Goal: Feedback & Contribution: Contribute content

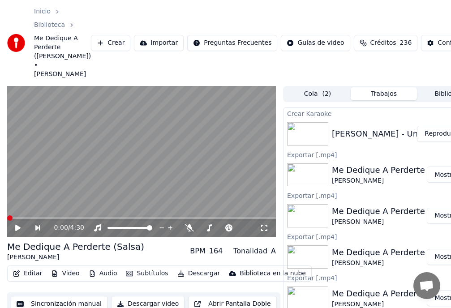
scroll to position [0, 26]
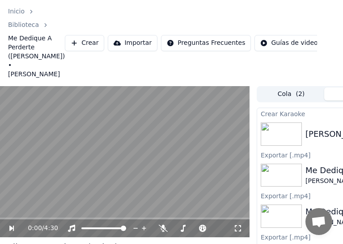
drag, startPoint x: 326, startPoint y: 134, endPoint x: 293, endPoint y: 72, distance: 70.5
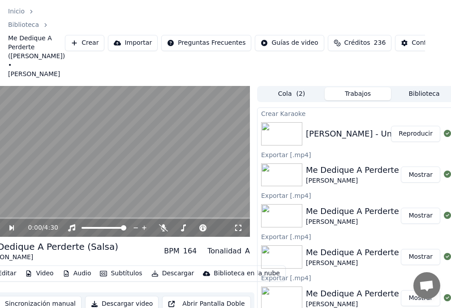
click at [405, 136] on button "Reproducir" at bounding box center [415, 134] width 49 height 16
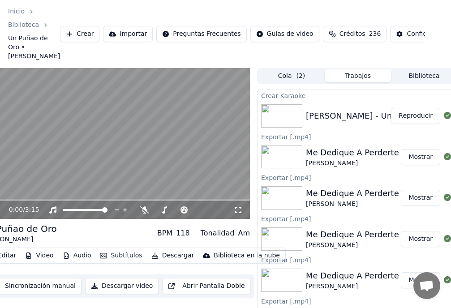
drag, startPoint x: 175, startPoint y: 3, endPoint x: 181, endPoint y: 4, distance: 6.3
click at [181, 4] on div "Inicio Biblioteca Un Puñao de Oro • [PERSON_NAME] Crear Importar Preguntas Frec…" at bounding box center [199, 34] width 451 height 68
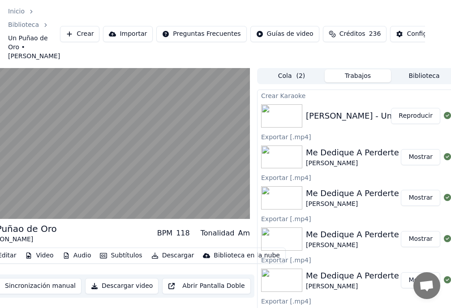
drag, startPoint x: 172, startPoint y: 11, endPoint x: 193, endPoint y: 13, distance: 20.2
click at [193, 13] on div "Inicio Biblioteca Un Puñao de Oro • [PERSON_NAME] Crear Importar Preguntas Frec…" at bounding box center [199, 34] width 451 height 68
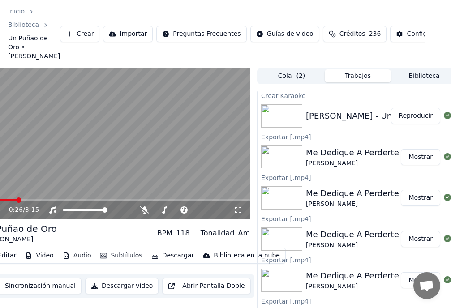
drag, startPoint x: 277, startPoint y: 9, endPoint x: 295, endPoint y: 9, distance: 18.4
click at [295, 9] on div "Inicio Biblioteca Un Puñao de Oro • [PERSON_NAME] Crear Importar Preguntas Frec…" at bounding box center [199, 34] width 451 height 68
click at [0, 203] on span at bounding box center [2, 199] width 5 height 5
drag, startPoint x: 238, startPoint y: 3, endPoint x: 268, endPoint y: 12, distance: 31.6
click at [268, 12] on div "Inicio Biblioteca Un Puñao de Oro • [PERSON_NAME] Crear Importar Preguntas Frec…" at bounding box center [199, 34] width 451 height 68
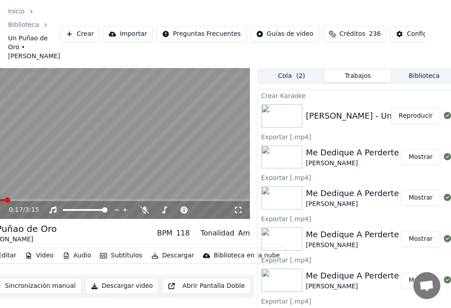
drag, startPoint x: 247, startPoint y: 13, endPoint x: 272, endPoint y: 17, distance: 24.9
click at [272, 17] on div "Inicio Biblioteca Un Puñao de Oro • [PERSON_NAME] Crear Importar Preguntas Frec…" at bounding box center [199, 34] width 451 height 68
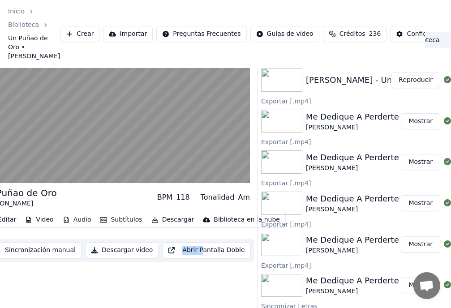
scroll to position [51, 26]
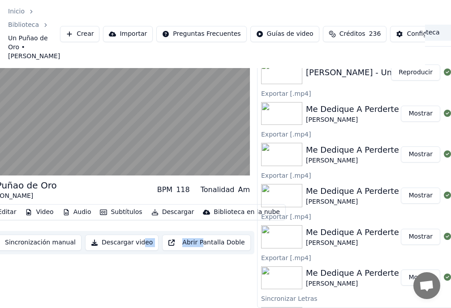
drag, startPoint x: 198, startPoint y: 308, endPoint x: 177, endPoint y: 299, distance: 23.1
click at [141, 299] on div "Un Puñao de Oro [PERSON_NAME] BPM 118 Tonalidad Am Editar Video Audio Subtítulo…" at bounding box center [115, 166] width 269 height 283
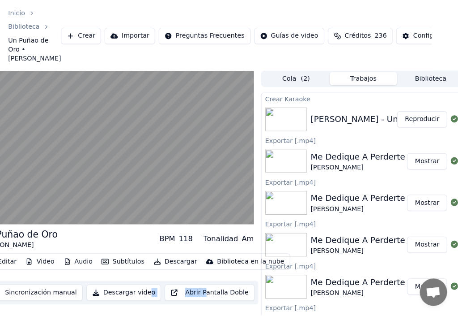
scroll to position [0, 0]
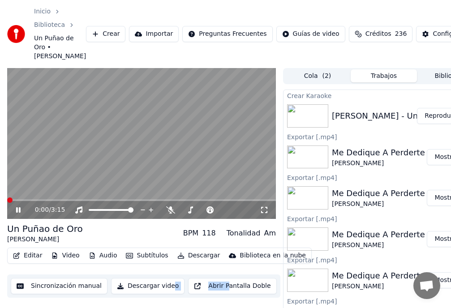
click at [7, 203] on span at bounding box center [9, 199] width 5 height 5
click at [49, 197] on video at bounding box center [141, 143] width 269 height 151
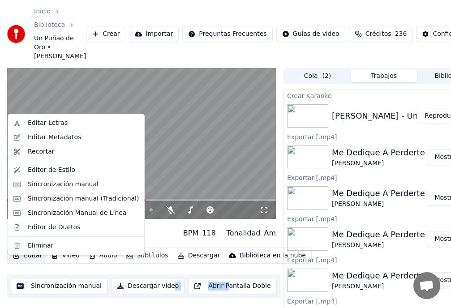
click at [32, 262] on button "Editar" at bounding box center [27, 255] width 36 height 13
click at [46, 123] on div "Editar Letras" at bounding box center [48, 123] width 40 height 9
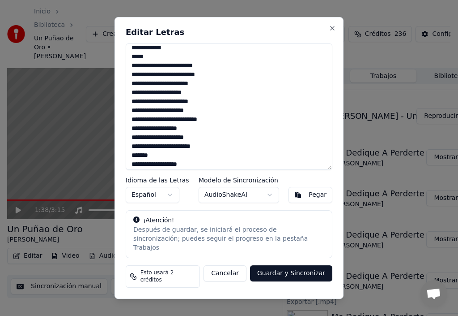
scroll to position [134, 0]
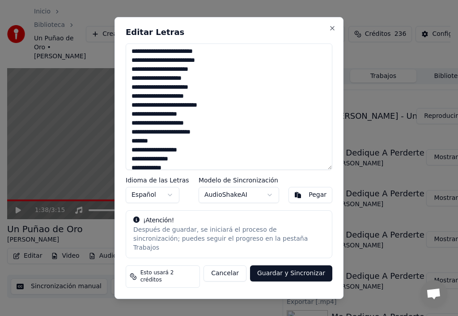
click at [141, 149] on textarea "**********" at bounding box center [229, 106] width 207 height 126
click at [143, 149] on textarea "**********" at bounding box center [229, 106] width 207 height 126
drag, startPoint x: 157, startPoint y: 150, endPoint x: 125, endPoint y: 151, distance: 31.8
click at [123, 150] on div "**********" at bounding box center [229, 158] width 229 height 282
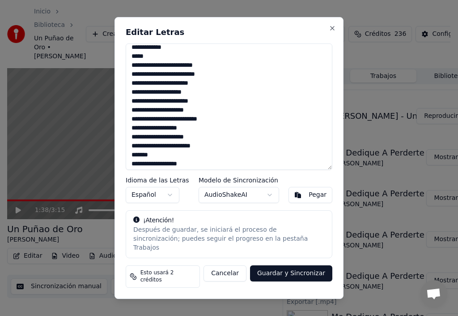
scroll to position [269, 0]
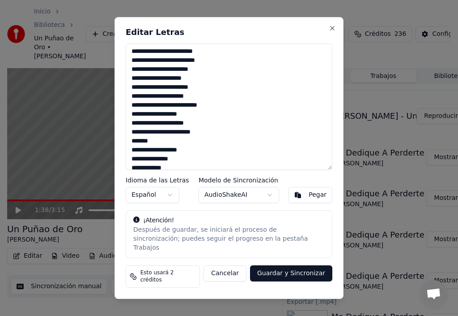
drag, startPoint x: 155, startPoint y: 149, endPoint x: 122, endPoint y: 150, distance: 32.7
click at [125, 150] on div "**********" at bounding box center [229, 158] width 229 height 282
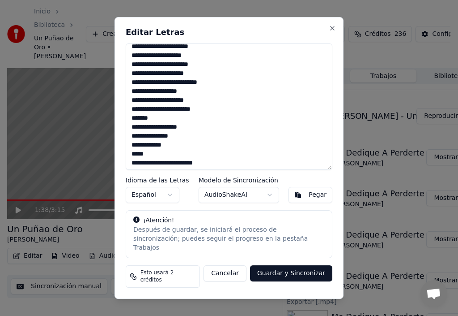
scroll to position [302, 0]
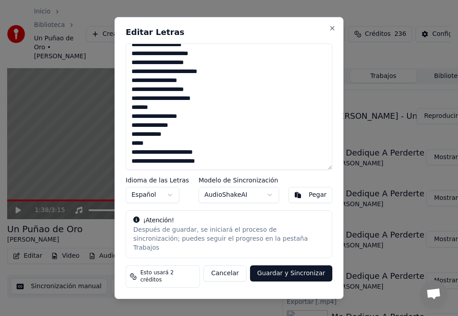
click at [216, 170] on textarea "**********" at bounding box center [229, 106] width 207 height 126
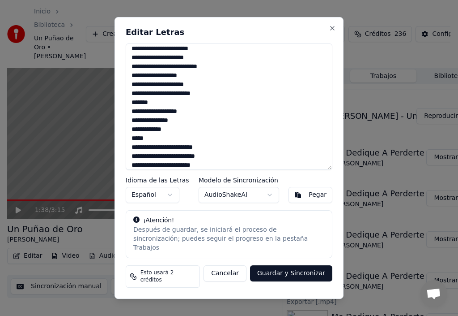
click at [145, 170] on textarea at bounding box center [229, 106] width 207 height 126
click at [150, 170] on textarea at bounding box center [229, 106] width 207 height 126
click at [156, 170] on textarea at bounding box center [229, 106] width 207 height 126
click at [166, 170] on textarea at bounding box center [229, 106] width 207 height 126
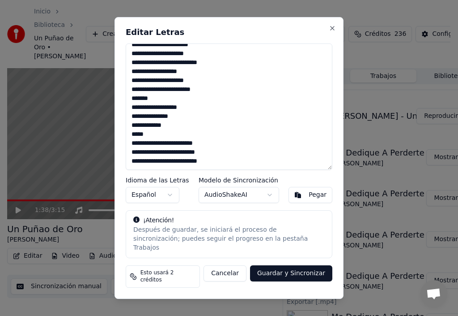
click at [169, 169] on textarea at bounding box center [229, 106] width 207 height 126
click at [167, 169] on textarea at bounding box center [229, 106] width 207 height 126
click at [184, 170] on textarea at bounding box center [229, 106] width 207 height 126
click at [191, 169] on textarea at bounding box center [229, 106] width 207 height 126
click at [198, 169] on textarea at bounding box center [229, 106] width 207 height 126
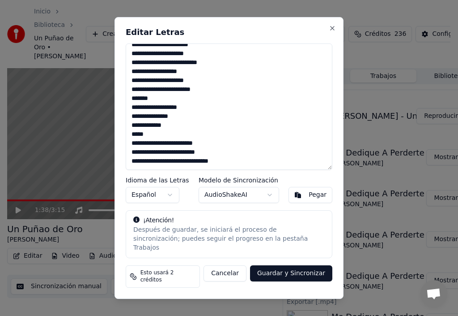
click at [204, 169] on textarea at bounding box center [229, 106] width 207 height 126
click at [213, 168] on textarea at bounding box center [229, 106] width 207 height 126
click at [224, 167] on textarea at bounding box center [229, 106] width 207 height 126
click at [228, 169] on textarea at bounding box center [229, 106] width 207 height 126
click at [228, 168] on textarea at bounding box center [229, 106] width 207 height 126
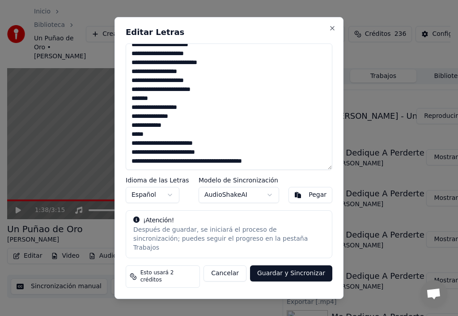
click at [239, 167] on textarea at bounding box center [229, 106] width 207 height 126
click at [246, 169] on textarea at bounding box center [229, 106] width 207 height 126
click at [251, 169] on textarea at bounding box center [229, 106] width 207 height 126
click at [267, 170] on textarea at bounding box center [229, 106] width 207 height 126
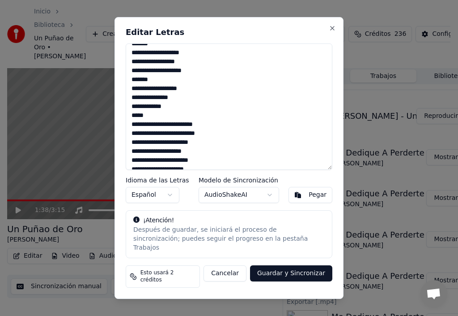
scroll to position [0, 0]
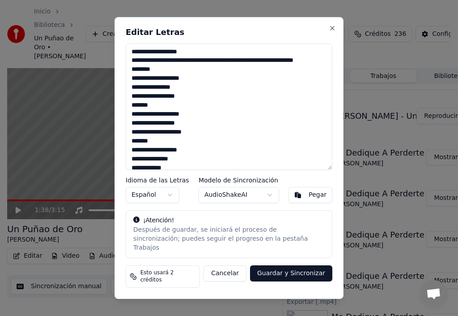
click at [192, 70] on textarea at bounding box center [229, 106] width 207 height 126
click at [199, 68] on textarea at bounding box center [229, 106] width 207 height 126
click at [205, 68] on textarea at bounding box center [229, 106] width 207 height 126
click at [212, 68] on textarea at bounding box center [229, 106] width 207 height 126
click at [218, 67] on textarea at bounding box center [229, 106] width 207 height 126
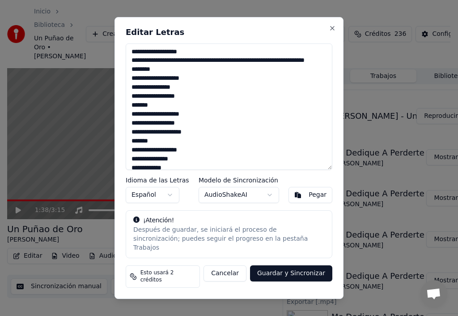
click at [226, 68] on textarea at bounding box center [229, 106] width 207 height 126
click at [252, 69] on textarea at bounding box center [229, 106] width 207 height 126
click at [265, 69] on textarea at bounding box center [229, 106] width 207 height 126
click at [272, 68] on textarea at bounding box center [229, 106] width 207 height 126
click at [136, 78] on textarea at bounding box center [229, 106] width 207 height 126
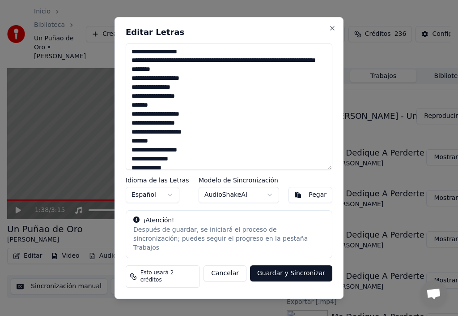
click at [137, 77] on textarea at bounding box center [229, 106] width 207 height 126
click at [136, 77] on textarea at bounding box center [229, 106] width 207 height 126
click at [137, 78] on textarea at bounding box center [229, 106] width 207 height 126
click at [137, 77] on textarea at bounding box center [229, 106] width 207 height 126
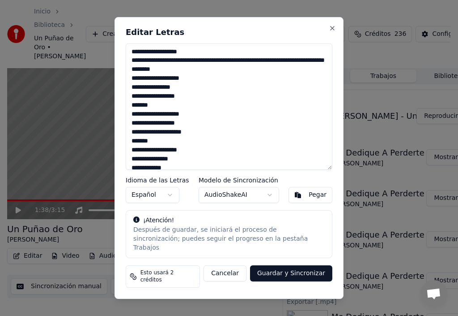
click at [137, 77] on textarea at bounding box center [229, 106] width 207 height 126
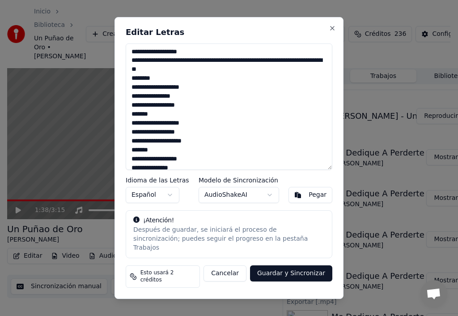
click at [136, 68] on textarea at bounding box center [229, 106] width 207 height 126
click at [142, 68] on textarea at bounding box center [229, 106] width 207 height 126
click at [149, 69] on textarea at bounding box center [229, 106] width 207 height 126
click at [157, 68] on textarea at bounding box center [229, 106] width 207 height 126
click at [163, 68] on textarea at bounding box center [229, 106] width 207 height 126
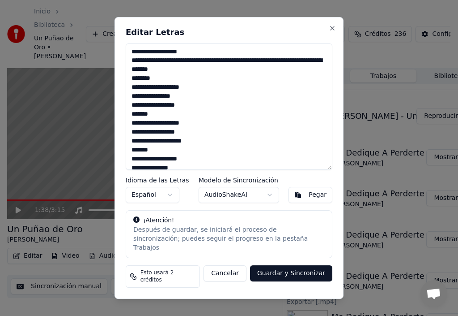
click at [169, 68] on textarea at bounding box center [229, 106] width 207 height 126
click at [167, 68] on textarea at bounding box center [229, 106] width 207 height 126
click at [177, 68] on textarea at bounding box center [229, 106] width 207 height 126
click at [182, 69] on textarea at bounding box center [229, 106] width 207 height 126
click at [132, 68] on textarea at bounding box center [229, 106] width 207 height 126
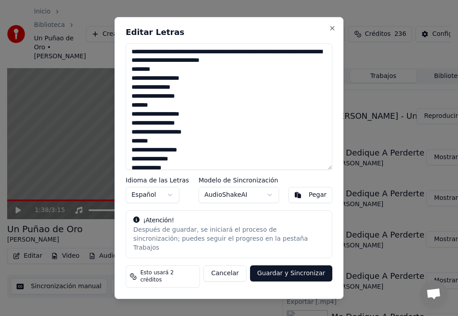
click at [240, 58] on textarea at bounding box center [229, 106] width 207 height 126
click at [212, 68] on textarea at bounding box center [229, 106] width 207 height 126
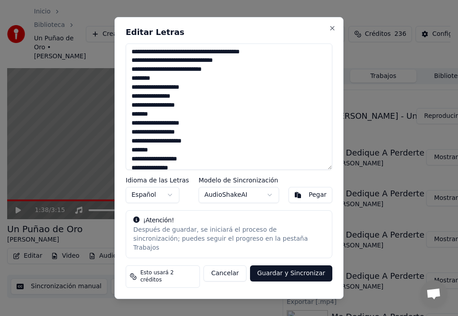
click at [214, 78] on textarea at bounding box center [229, 106] width 207 height 126
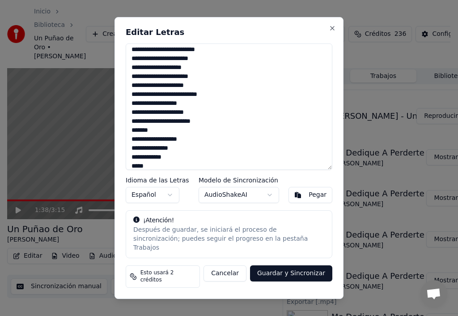
scroll to position [320, 0]
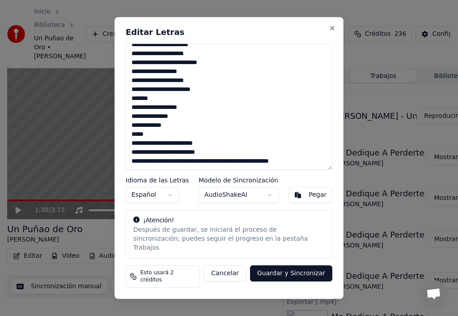
click at [260, 169] on textarea at bounding box center [229, 106] width 207 height 126
click at [271, 170] on textarea at bounding box center [229, 106] width 207 height 126
click at [278, 169] on textarea at bounding box center [229, 106] width 207 height 126
click at [285, 169] on textarea at bounding box center [229, 106] width 207 height 126
click at [291, 170] on textarea at bounding box center [229, 106] width 207 height 126
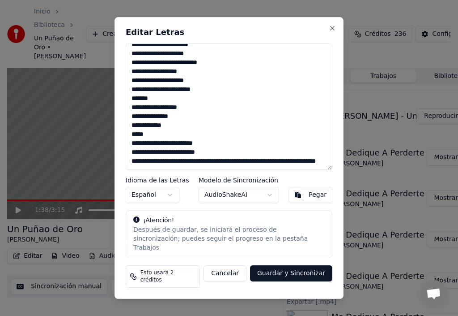
scroll to position [325, 0]
click at [137, 170] on textarea at bounding box center [229, 106] width 207 height 126
click at [131, 170] on textarea at bounding box center [229, 106] width 207 height 126
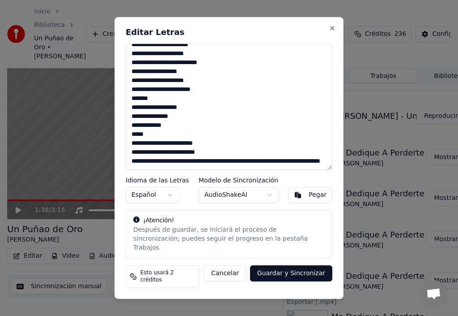
drag, startPoint x: 233, startPoint y: 160, endPoint x: 225, endPoint y: 170, distance: 12.8
click at [233, 160] on textarea at bounding box center [229, 106] width 207 height 126
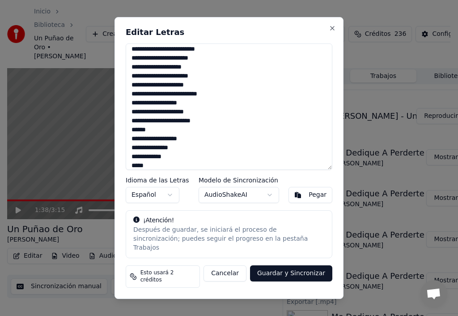
scroll to position [150, 0]
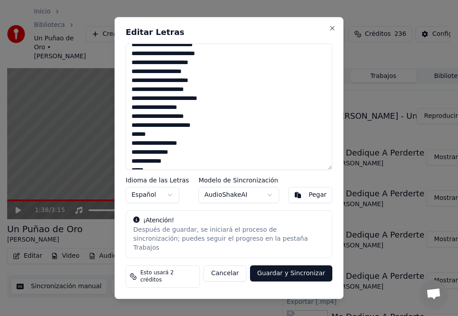
type textarea "**********"
click at [293, 273] on button "Guardar y Sincronizar" at bounding box center [291, 273] width 82 height 16
click at [293, 273] on div "Cancelar Guardar y Sincronizar" at bounding box center [263, 276] width 140 height 22
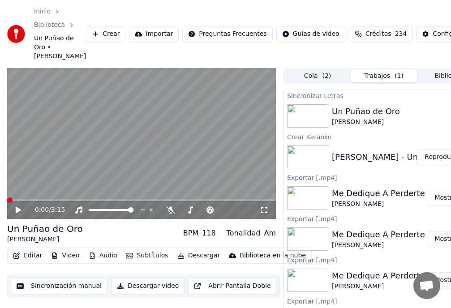
click at [7, 203] on span at bounding box center [9, 199] width 5 height 5
click at [25, 213] on div "0:00 / 3:15" at bounding box center [141, 210] width 269 height 18
click at [439, 165] on button "Reproducir" at bounding box center [441, 157] width 49 height 16
click at [30, 262] on button "Editar" at bounding box center [27, 255] width 36 height 13
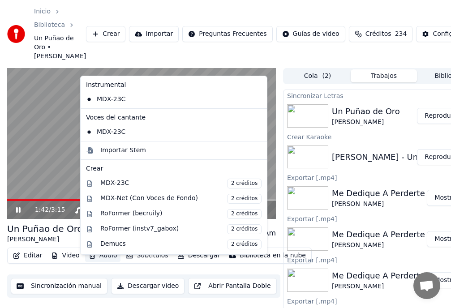
click at [61, 182] on video at bounding box center [141, 143] width 269 height 151
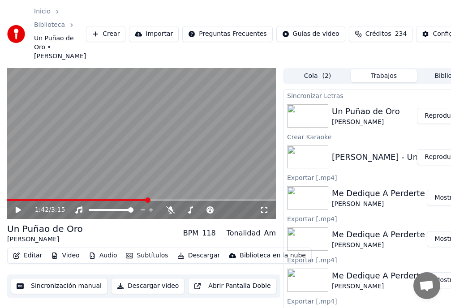
click at [30, 262] on button "Editar" at bounding box center [27, 255] width 36 height 13
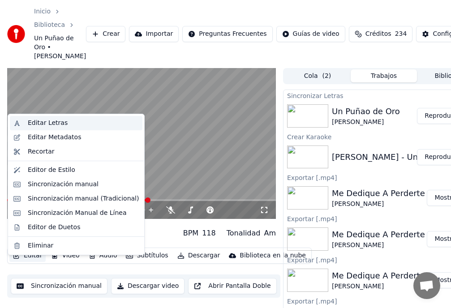
click at [56, 123] on div "Editar Letras" at bounding box center [48, 123] width 40 height 9
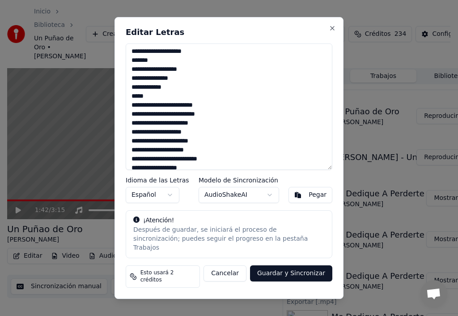
scroll to position [134, 0]
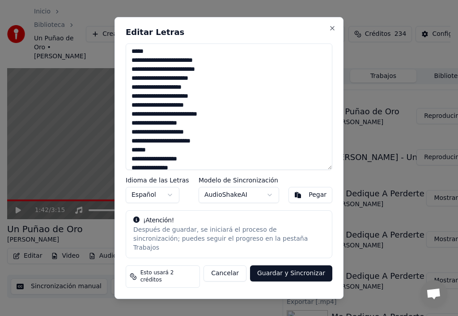
click at [171, 139] on textarea at bounding box center [229, 106] width 207 height 126
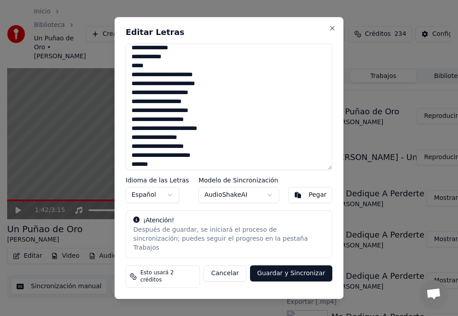
scroll to position [269, 0]
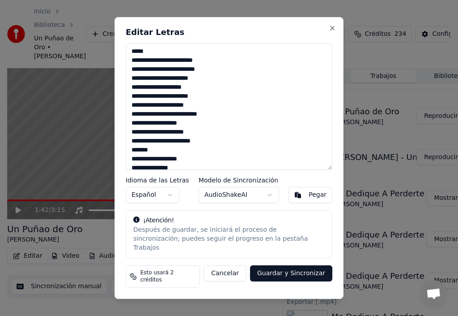
click at [171, 139] on textarea at bounding box center [229, 106] width 207 height 126
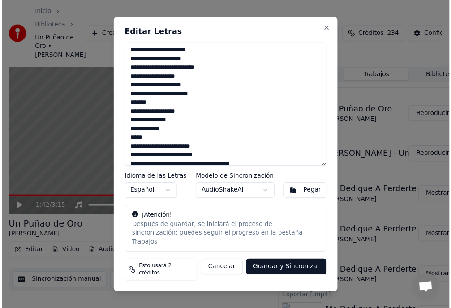
scroll to position [329, 0]
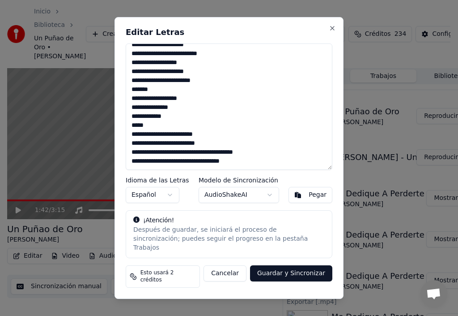
type textarea "**********"
click at [297, 273] on button "Guardar y Sincronizar" at bounding box center [291, 273] width 82 height 16
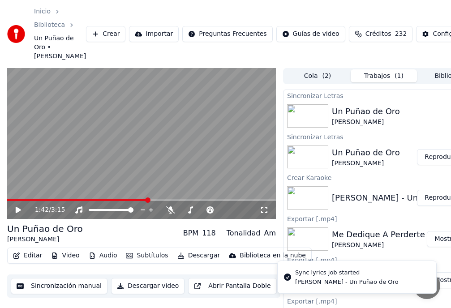
click at [433, 165] on button "Reproducir" at bounding box center [441, 157] width 49 height 16
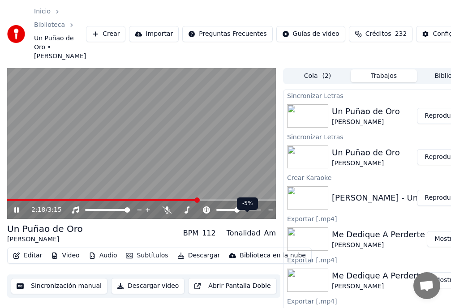
click at [236, 213] on span at bounding box center [236, 209] width 5 height 5
click at [34, 262] on button "Editar" at bounding box center [27, 255] width 36 height 13
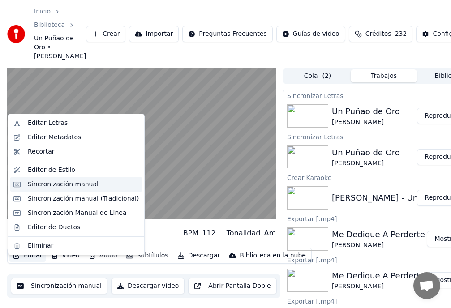
click at [57, 184] on div "Sincronización manual" at bounding box center [63, 184] width 71 height 9
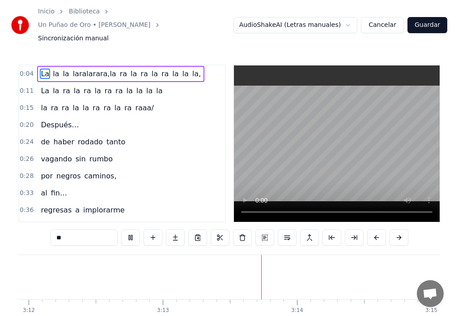
scroll to position [0, 25867]
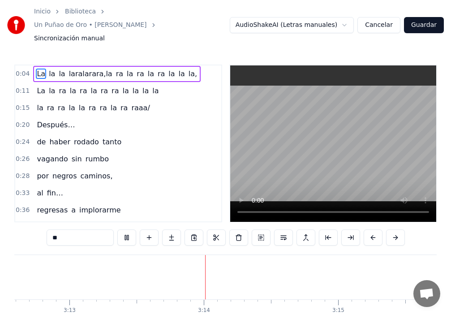
click at [422, 21] on button "Guardar" at bounding box center [424, 25] width 40 height 16
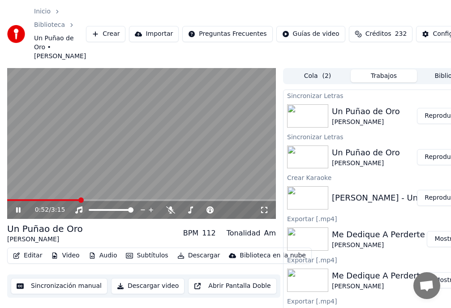
click at [82, 188] on video at bounding box center [141, 143] width 269 height 151
click at [78, 203] on span at bounding box center [80, 199] width 5 height 5
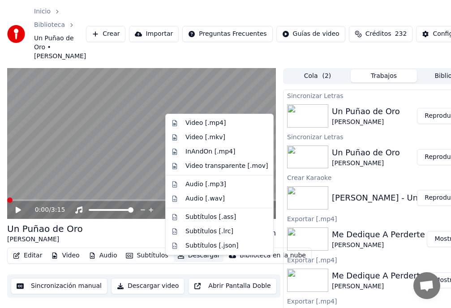
click at [195, 262] on button "Descargar" at bounding box center [199, 255] width 50 height 13
click at [197, 152] on div "InAndOn [.mp4]" at bounding box center [210, 151] width 50 height 9
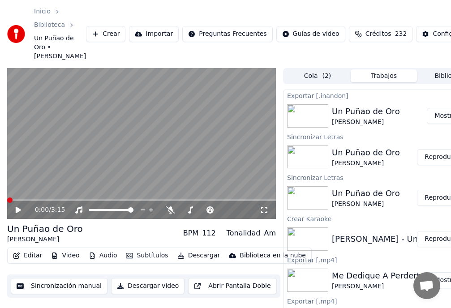
click at [439, 124] on button "Mostrar" at bounding box center [446, 116] width 39 height 16
click at [240, 213] on span at bounding box center [239, 209] width 5 height 5
click at [438, 124] on button "Mostrar" at bounding box center [446, 116] width 39 height 16
click at [442, 124] on button "Mostrar" at bounding box center [446, 116] width 39 height 16
click at [441, 165] on button "Reproducir" at bounding box center [441, 157] width 49 height 16
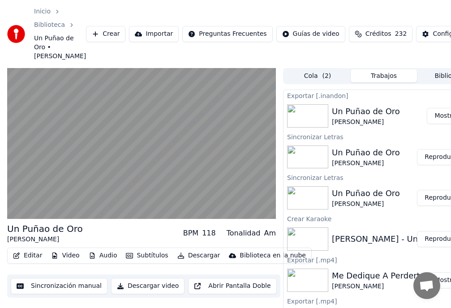
click at [27, 262] on button "Editar" at bounding box center [27, 255] width 36 height 13
click at [28, 262] on button "Editar" at bounding box center [27, 255] width 36 height 13
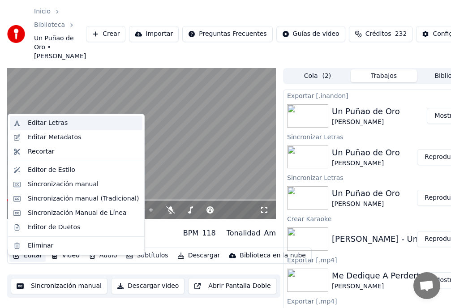
click at [52, 123] on div "Editar Letras" at bounding box center [48, 123] width 40 height 9
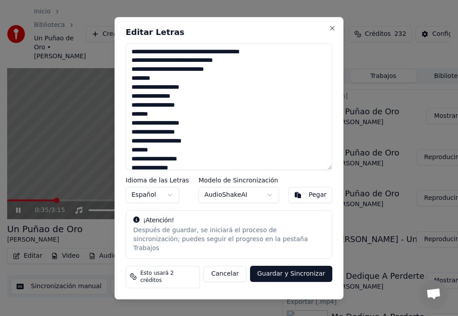
click at [210, 77] on textarea at bounding box center [229, 106] width 207 height 126
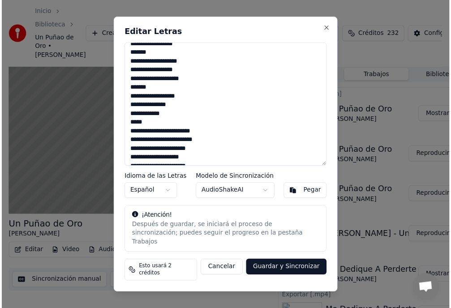
scroll to position [150, 0]
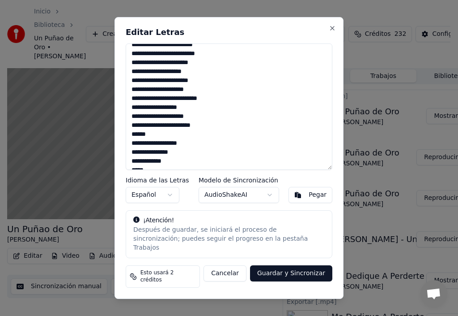
type textarea "**********"
click at [298, 273] on button "Guardar y Sincronizar" at bounding box center [291, 273] width 82 height 16
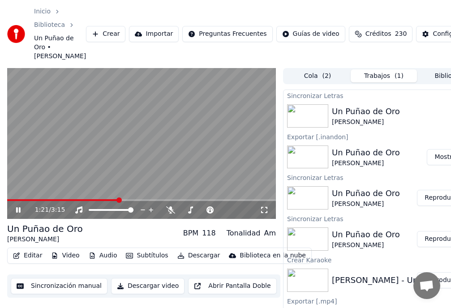
click at [34, 192] on video at bounding box center [141, 143] width 269 height 151
click at [439, 165] on button "Mostrar" at bounding box center [446, 157] width 39 height 16
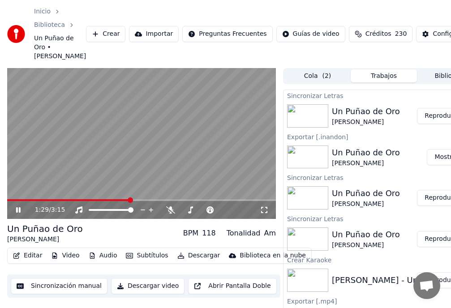
click at [437, 124] on button "Reproducir" at bounding box center [441, 116] width 49 height 16
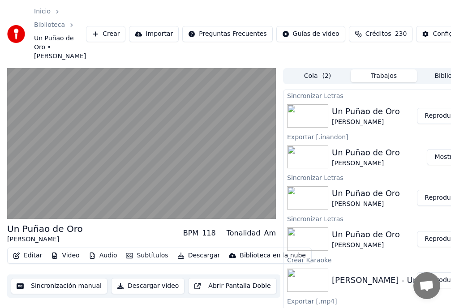
click at [437, 124] on button "Reproducir" at bounding box center [441, 116] width 49 height 16
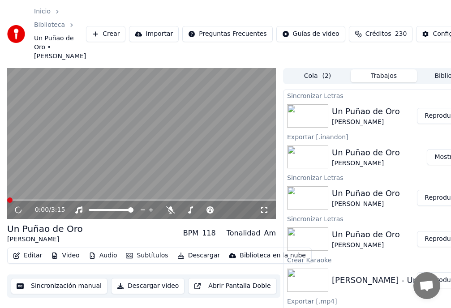
click at [192, 262] on button "Descargar" at bounding box center [199, 255] width 50 height 13
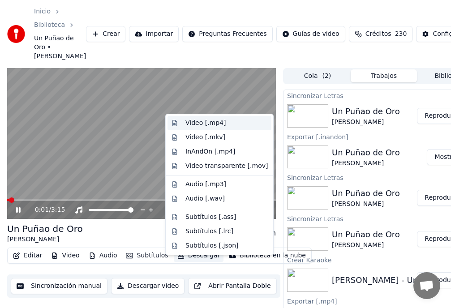
click at [196, 124] on div "Video [.mp4]" at bounding box center [205, 123] width 40 height 9
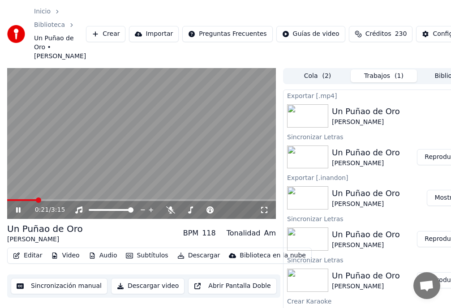
click at [195, 262] on button "Descargar" at bounding box center [199, 255] width 50 height 13
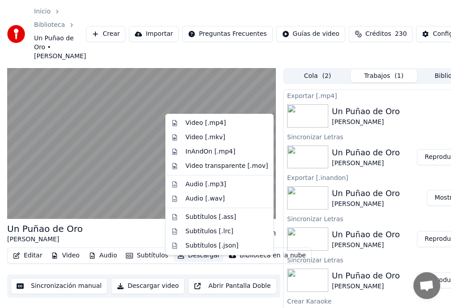
click at [153, 292] on button "Descargar video" at bounding box center [147, 286] width 73 height 16
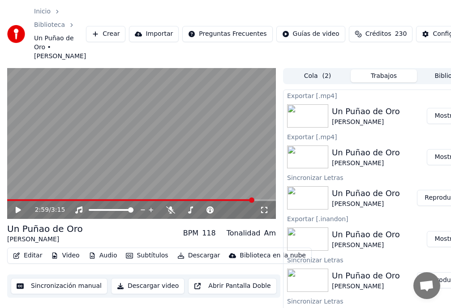
click at [437, 124] on button "Mostrar" at bounding box center [446, 116] width 39 height 16
click at [432, 39] on div "Configuración" at bounding box center [453, 34] width 43 height 9
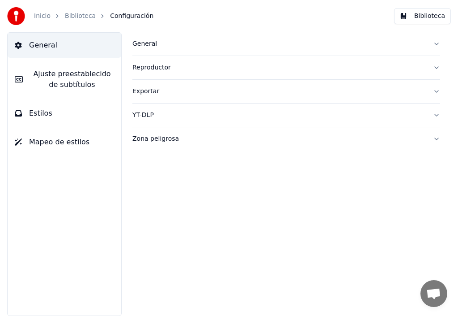
click at [80, 76] on span "Ajuste preestablecido de subtítulos" at bounding box center [72, 78] width 84 height 21
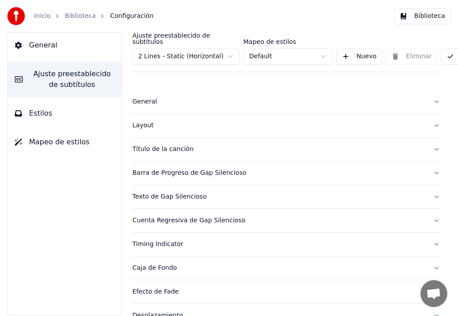
click at [158, 168] on div "Barra de Progreso de Gap Silencioso" at bounding box center [280, 172] width 294 height 9
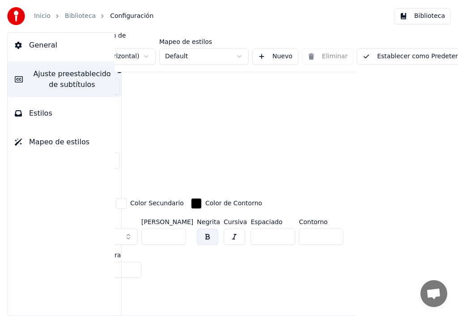
scroll to position [537, 117]
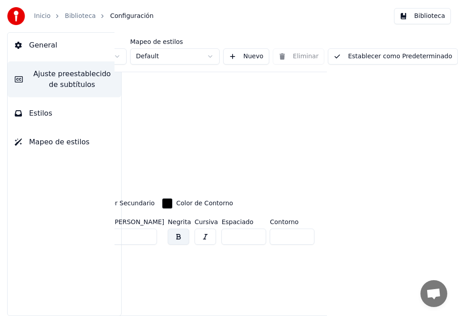
click at [390, 51] on button "Establecer como Predeterminado" at bounding box center [393, 56] width 130 height 16
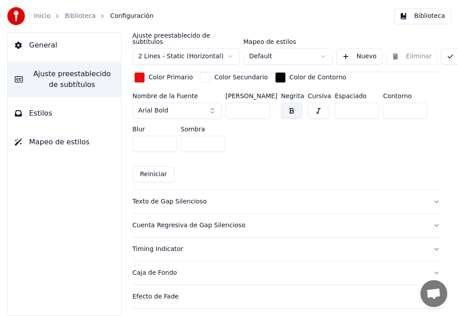
scroll to position [672, 0]
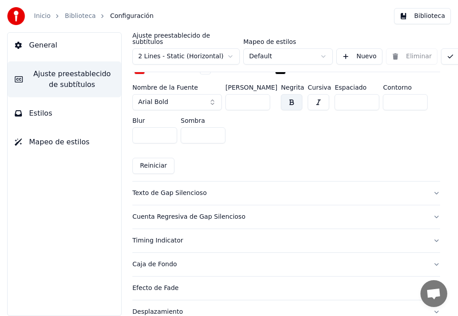
click at [167, 188] on div "Texto de Gap Silencioso" at bounding box center [280, 192] width 294 height 9
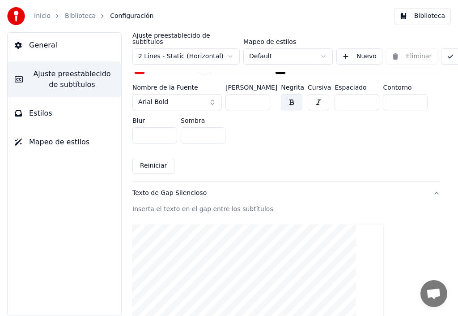
scroll to position [504, 0]
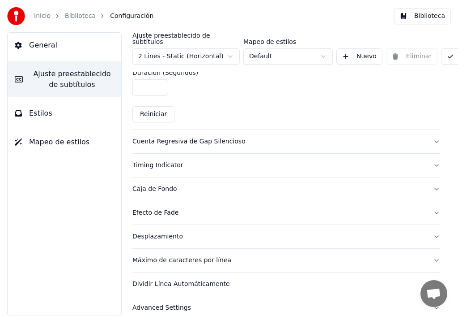
click at [164, 137] on div "Cuenta Regresiva de Gap Silencioso" at bounding box center [280, 141] width 294 height 9
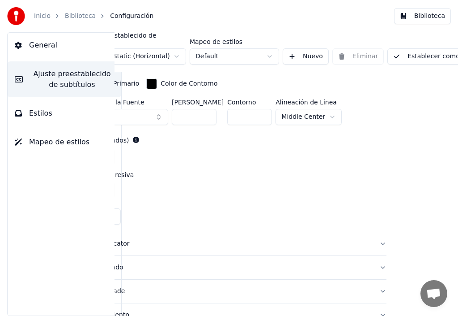
scroll to position [359, 117]
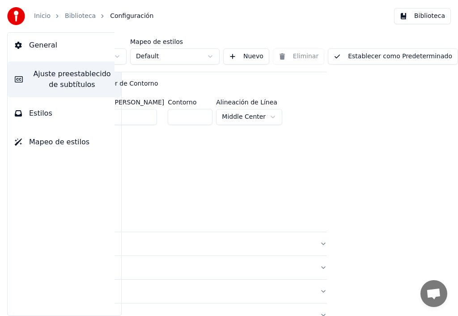
click at [396, 50] on button "Establecer como Predeterminado" at bounding box center [393, 56] width 130 height 16
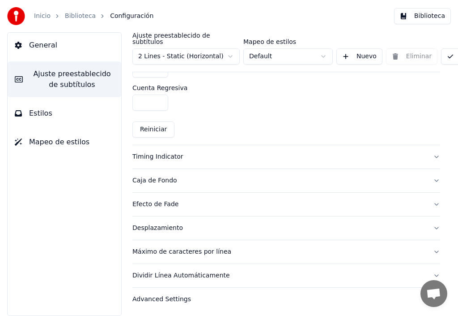
scroll to position [449, 0]
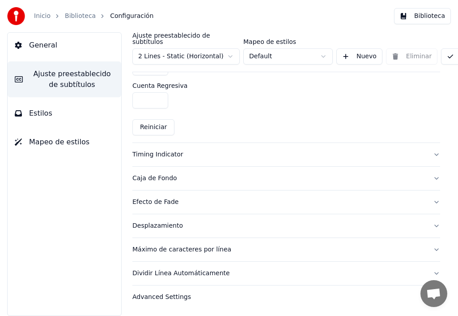
click at [83, 18] on link "Biblioteca" at bounding box center [80, 16] width 31 height 9
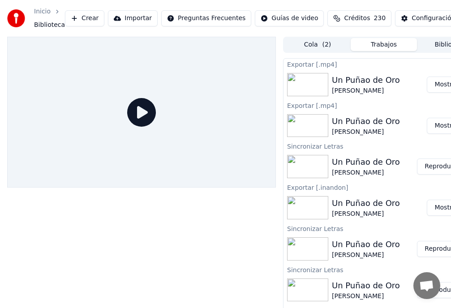
click at [432, 165] on button "Reproducir" at bounding box center [441, 166] width 49 height 16
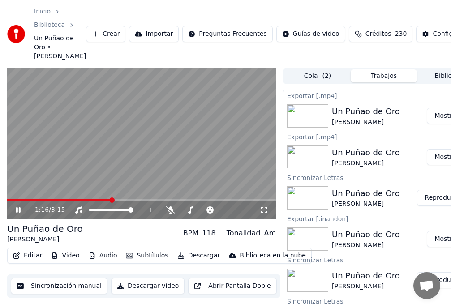
click at [111, 203] on span at bounding box center [111, 199] width 5 height 5
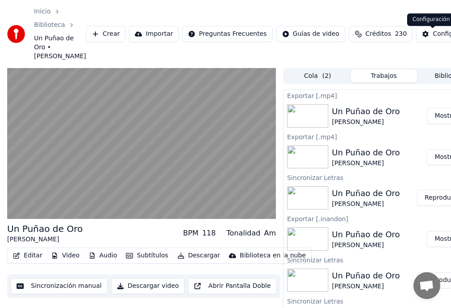
click at [432, 39] on div "Configuración" at bounding box center [453, 34] width 43 height 9
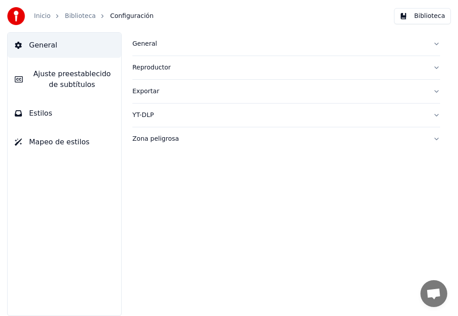
click at [83, 79] on span "Ajuste preestablecido de subtítulos" at bounding box center [72, 78] width 84 height 21
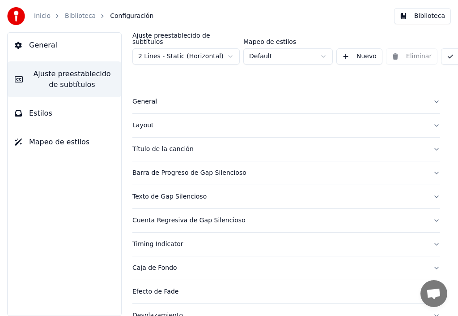
click at [166, 168] on div "Barra de Progreso de Gap Silencioso" at bounding box center [280, 172] width 294 height 9
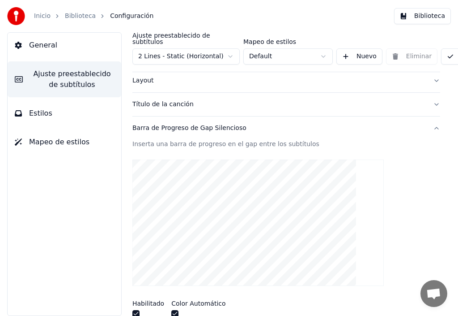
scroll to position [90, 0]
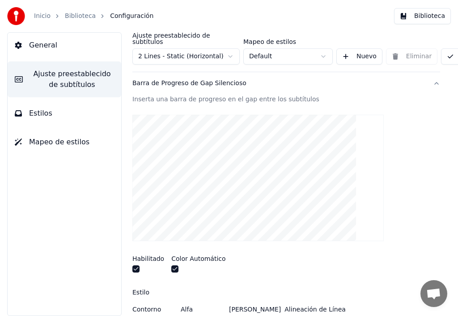
click at [175, 265] on button "button" at bounding box center [174, 268] width 7 height 7
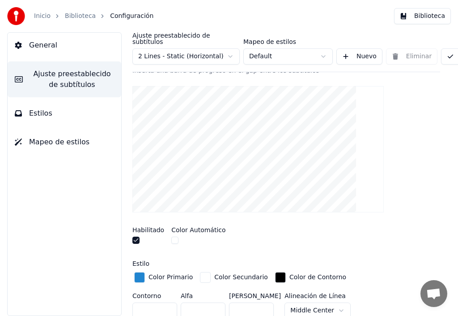
scroll to position [134, 0]
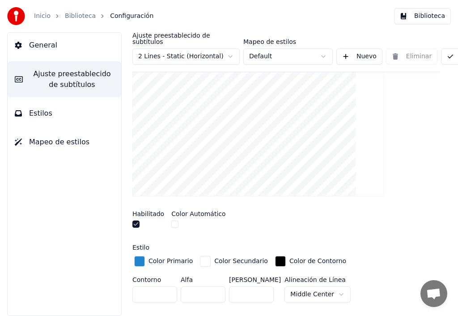
click at [174, 220] on button "button" at bounding box center [174, 223] width 7 height 7
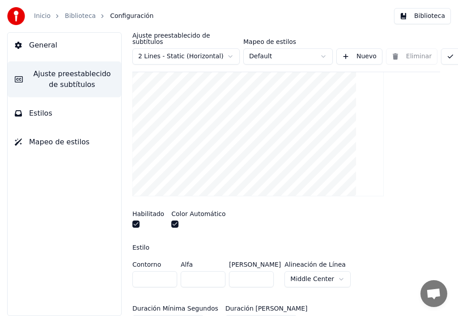
click at [174, 220] on button "button" at bounding box center [174, 223] width 7 height 7
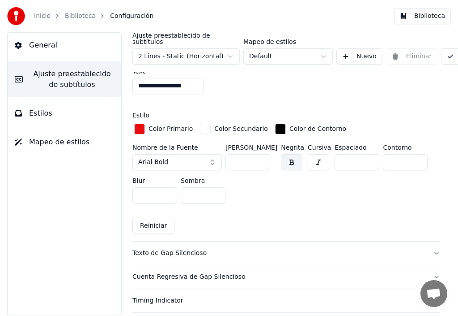
scroll to position [672, 0]
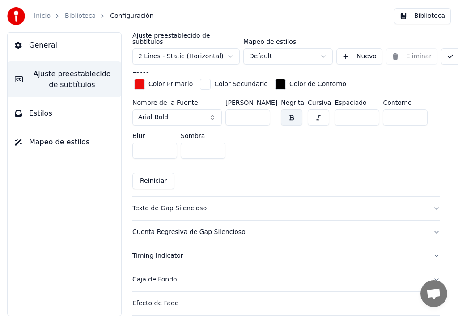
click at [184, 204] on div "Texto de Gap Silencioso" at bounding box center [280, 208] width 294 height 9
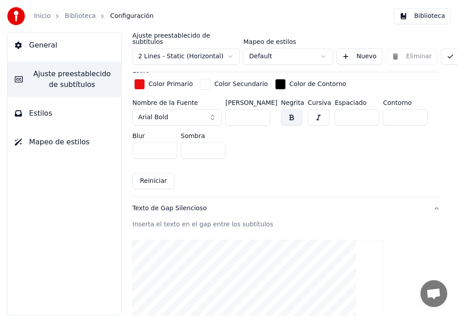
scroll to position [502, 0]
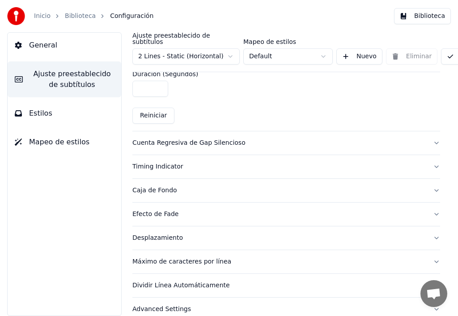
click at [429, 136] on button "Cuenta Regresiva de Gap Silencioso" at bounding box center [287, 142] width 308 height 23
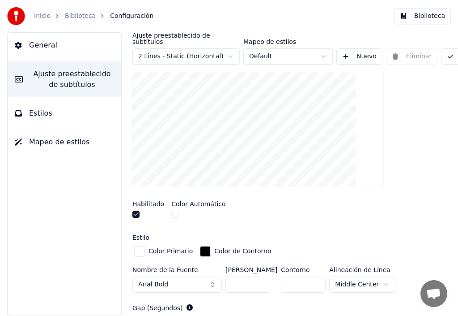
scroll to position [236, 0]
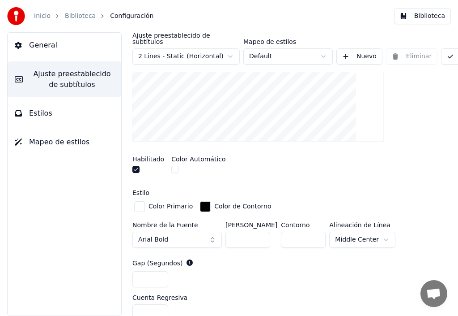
click at [174, 166] on button "button" at bounding box center [174, 169] width 7 height 7
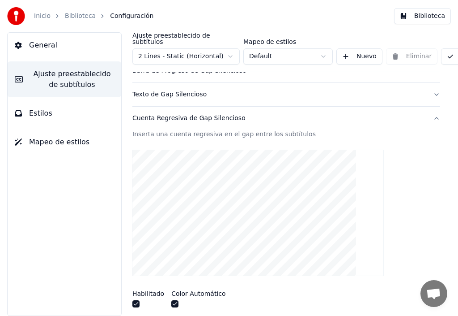
scroll to position [147, 0]
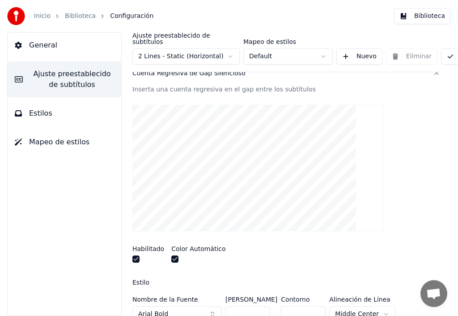
click at [172, 255] on button "button" at bounding box center [174, 258] width 7 height 7
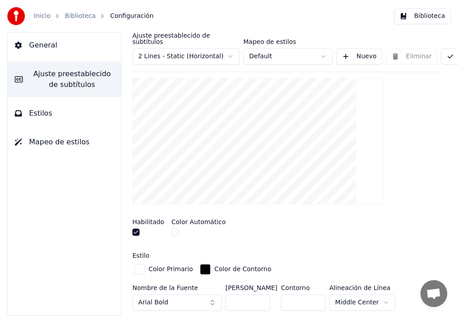
scroll to position [192, 0]
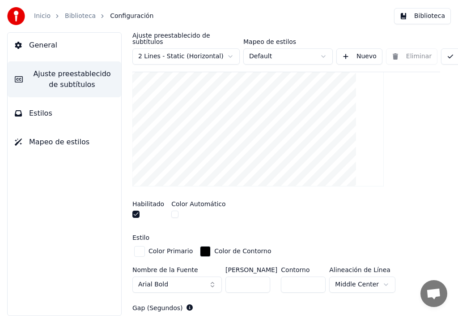
click at [142, 247] on div "button" at bounding box center [139, 251] width 11 height 11
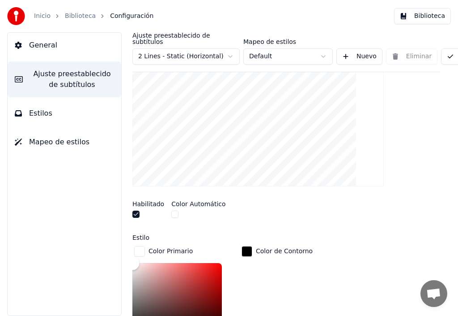
type input "*******"
click at [218, 263] on div "Color" at bounding box center [178, 299] width 90 height 73
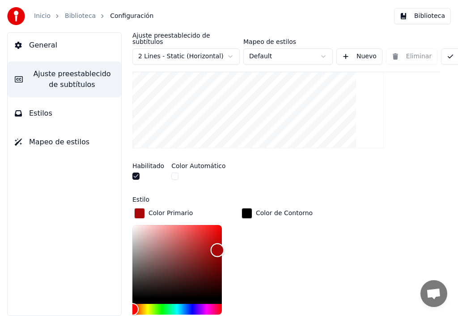
scroll to position [213, 0]
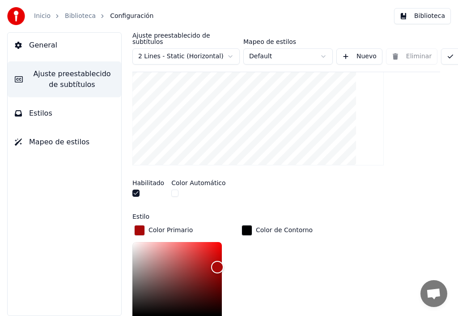
click at [174, 189] on button "button" at bounding box center [174, 192] width 7 height 7
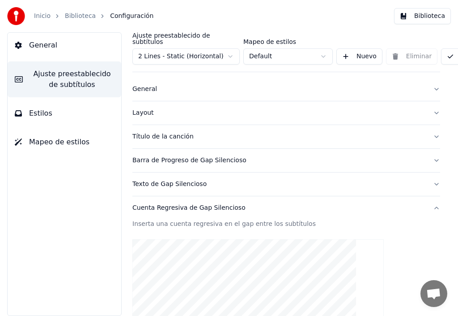
scroll to position [0, 0]
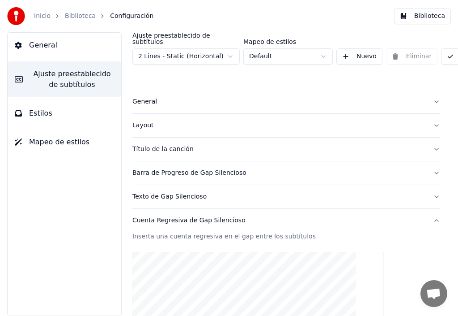
click at [162, 145] on div "Título de la canción" at bounding box center [280, 149] width 294 height 9
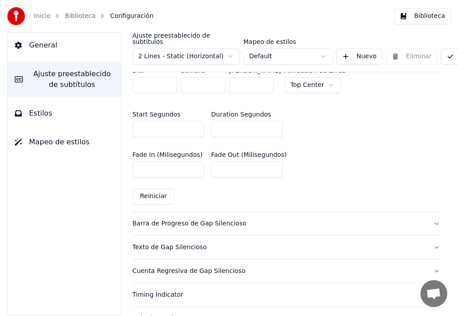
scroll to position [537, 0]
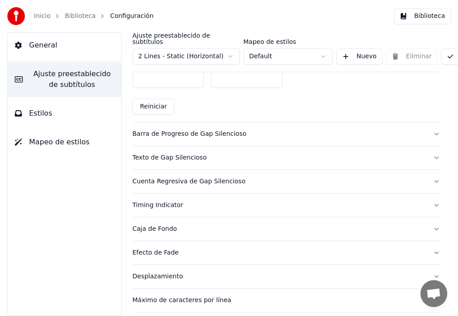
click at [175, 129] on div "Barra de Progreso de Gap Silencioso" at bounding box center [280, 133] width 294 height 9
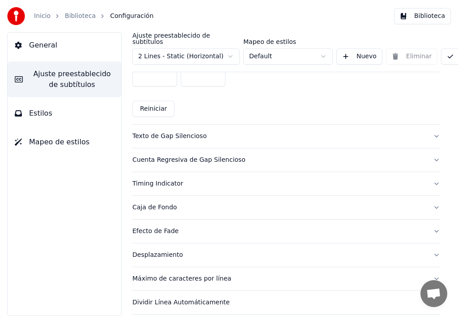
scroll to position [772, 0]
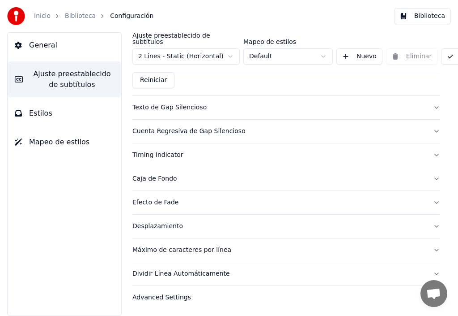
click at [40, 116] on span "Estilos" at bounding box center [40, 113] width 23 height 11
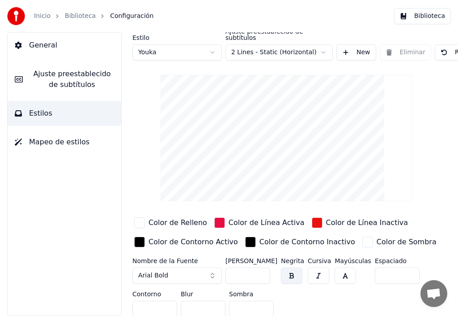
scroll to position [9, 0]
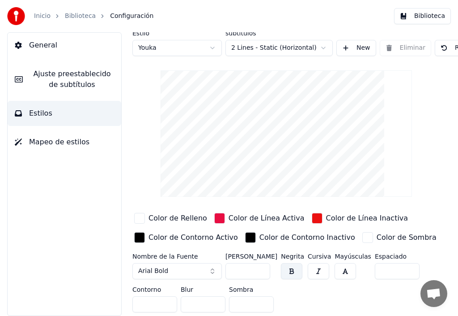
click at [80, 77] on span "Ajuste preestablecido de subtítulos" at bounding box center [72, 78] width 84 height 21
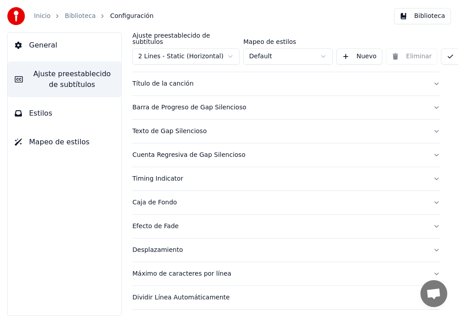
scroll to position [46, 0]
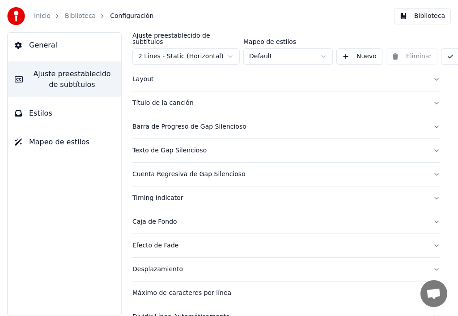
click at [175, 146] on div "Texto de Gap Silencioso" at bounding box center [280, 150] width 294 height 9
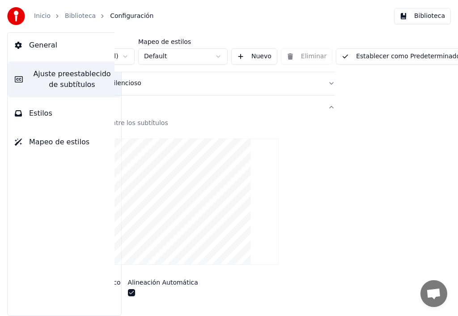
scroll to position [90, 117]
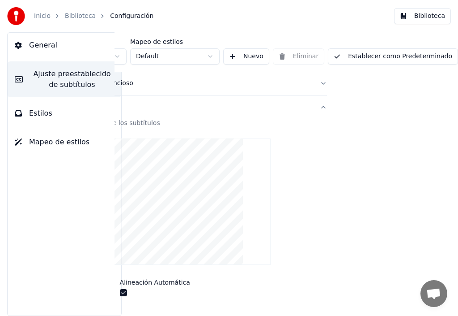
click at [400, 52] on button "Establecer como Predeterminado" at bounding box center [393, 56] width 130 height 16
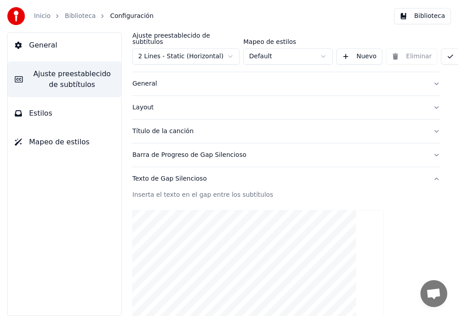
scroll to position [0, 0]
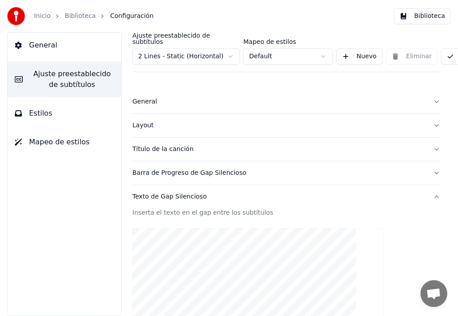
click at [165, 168] on div "Barra de Progreso de Gap Silencioso" at bounding box center [280, 172] width 294 height 9
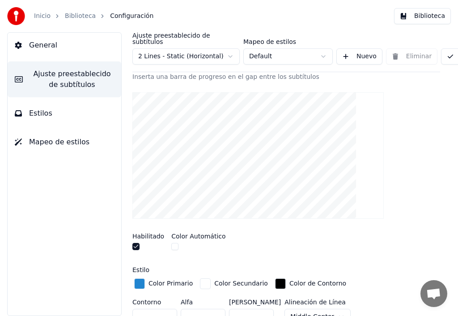
scroll to position [90, 0]
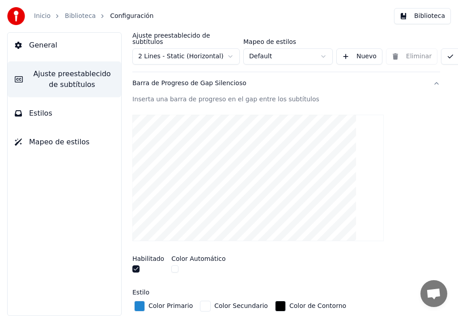
click at [174, 265] on button "button" at bounding box center [174, 268] width 7 height 7
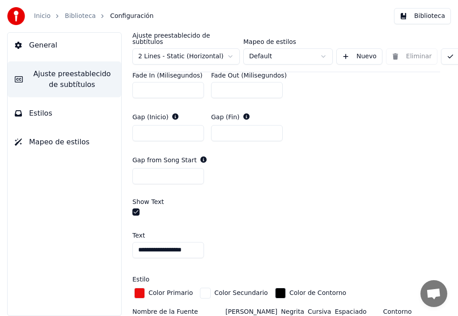
scroll to position [448, 117]
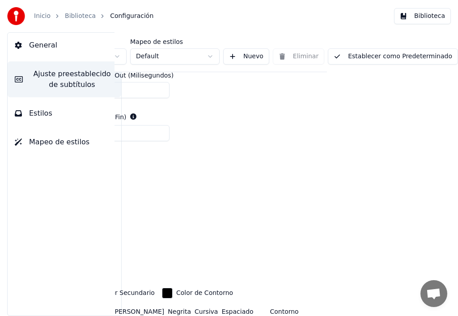
click at [404, 52] on button "Establecer como Predeterminado" at bounding box center [393, 56] width 130 height 16
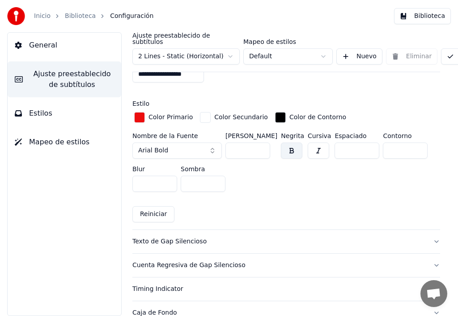
scroll to position [627, 0]
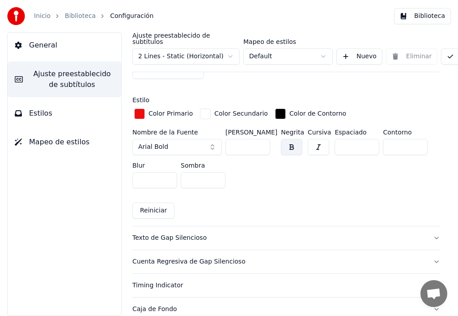
click at [179, 257] on div "Cuenta Regresiva de Gap Silencioso" at bounding box center [280, 261] width 294 height 9
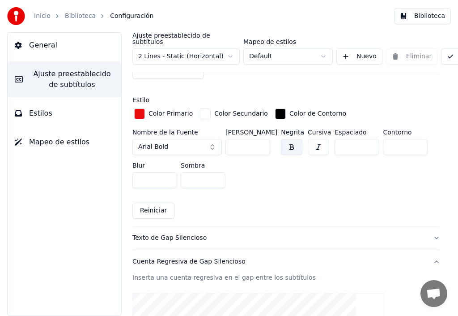
scroll to position [422, 0]
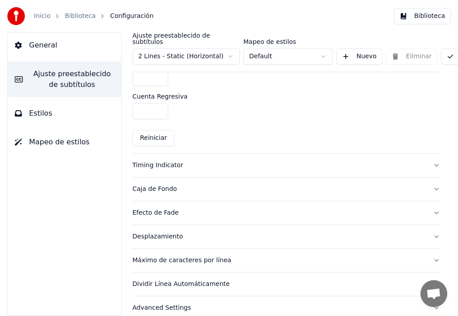
click at [163, 161] on div "Timing Indicator" at bounding box center [280, 165] width 294 height 9
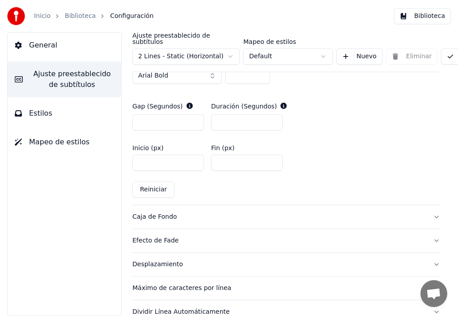
scroll to position [467, 0]
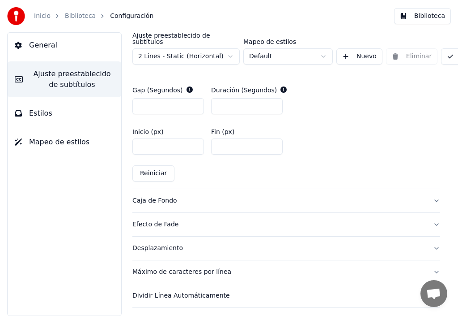
click at [151, 220] on div "Efecto de Fade" at bounding box center [280, 224] width 294 height 9
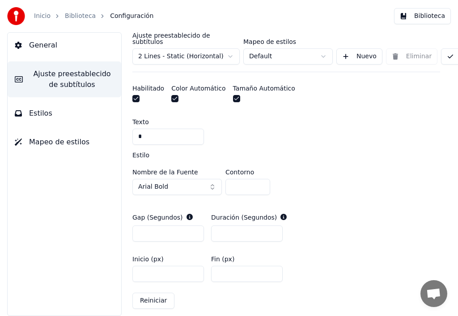
scroll to position [234, 0]
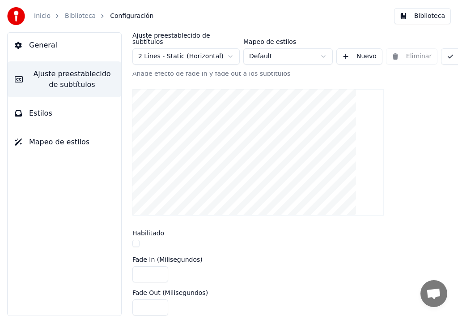
click at [138, 240] on button "button" at bounding box center [136, 243] width 7 height 7
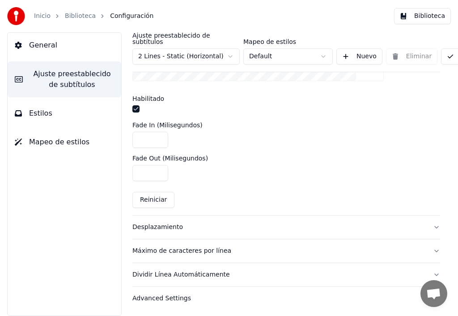
scroll to position [370, 0]
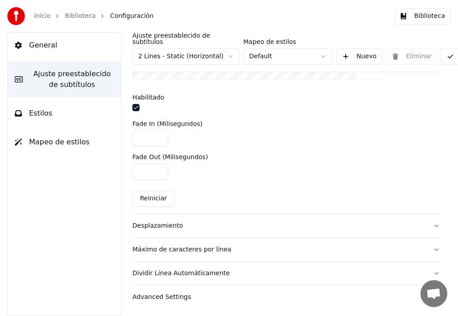
click at [150, 221] on div "Desplazamiento" at bounding box center [280, 225] width 294 height 9
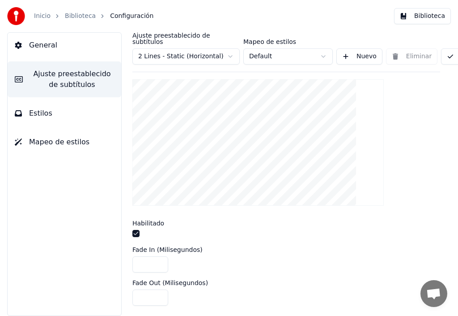
scroll to position [197, 0]
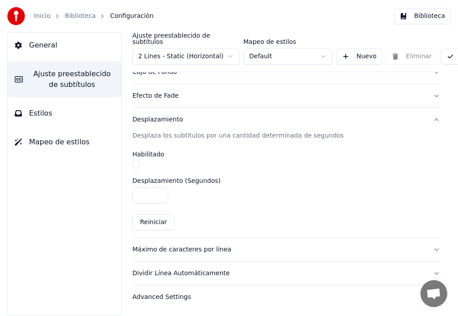
click at [159, 245] on div "Máximo de caracteres por línea" at bounding box center [280, 249] width 294 height 9
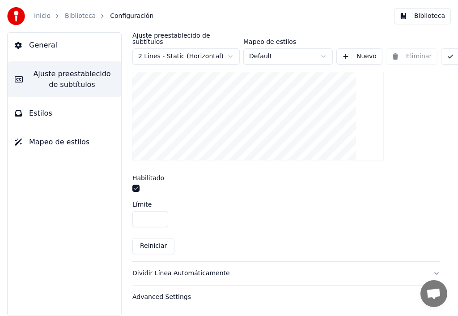
scroll to position [337, 117]
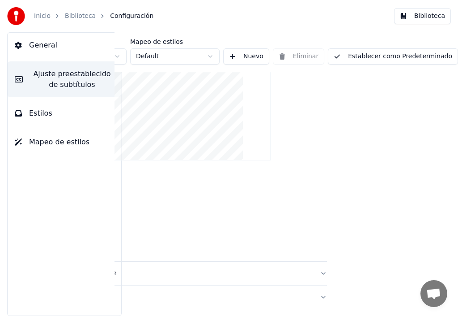
click at [388, 49] on button "Establecer como Predeterminado" at bounding box center [393, 56] width 130 height 16
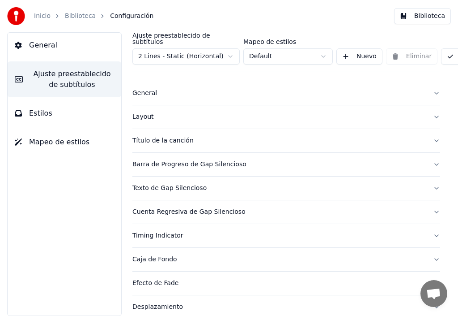
scroll to position [0, 0]
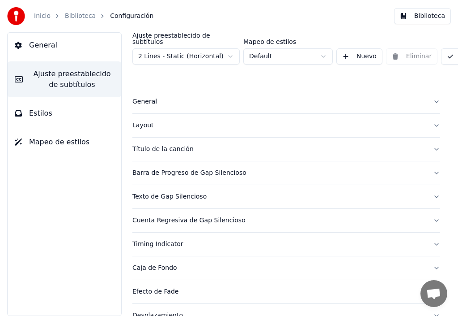
click at [45, 115] on span "Estilos" at bounding box center [40, 113] width 23 height 11
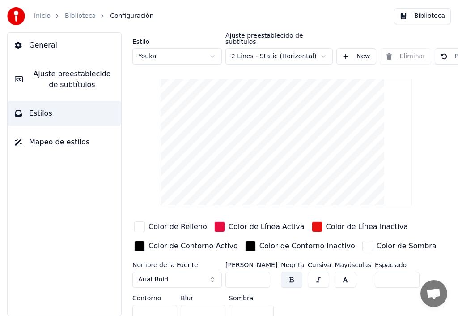
scroll to position [9, 0]
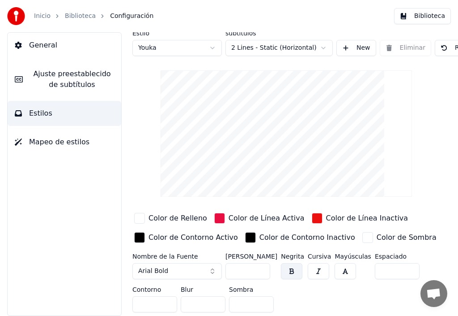
click at [81, 79] on span "Ajuste preestablecido de subtítulos" at bounding box center [72, 78] width 84 height 21
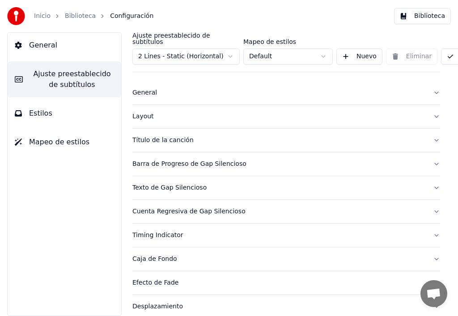
click at [178, 159] on div "Barra de Progreso de Gap Silencioso" at bounding box center [280, 163] width 294 height 9
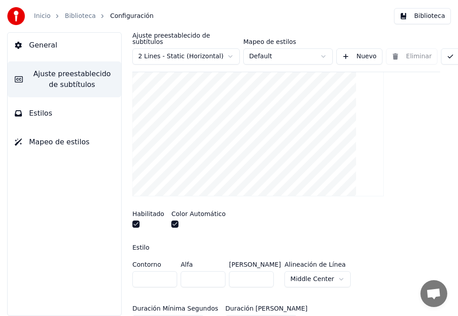
scroll to position [179, 0]
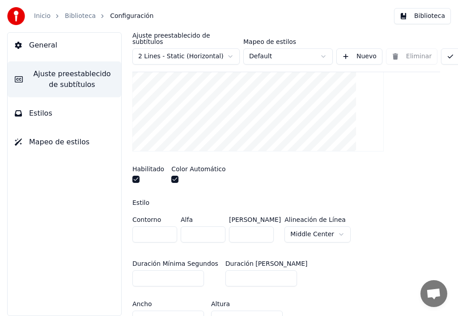
click at [175, 176] on button "button" at bounding box center [174, 179] width 7 height 7
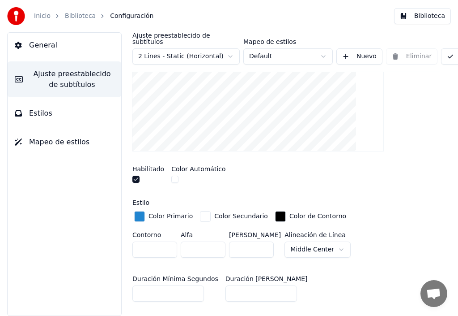
click at [139, 211] on div "button" at bounding box center [139, 216] width 11 height 11
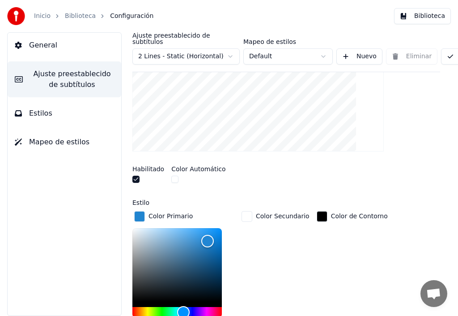
scroll to position [224, 0]
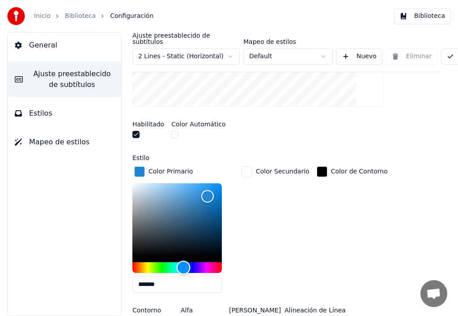
click at [148, 262] on div "Hue" at bounding box center [178, 267] width 90 height 11
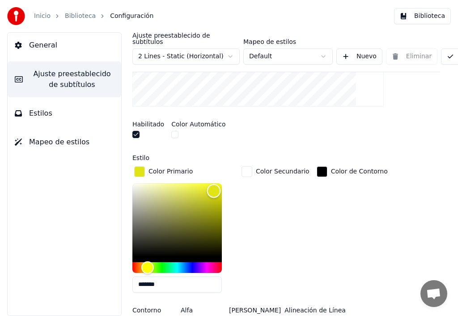
type input "*******"
drag, startPoint x: 206, startPoint y: 188, endPoint x: 215, endPoint y: 183, distance: 10.8
click at [215, 184] on div "Color" at bounding box center [216, 191] width 14 height 14
click at [261, 210] on div "Color Secundario" at bounding box center [276, 231] width 72 height 135
click at [127, 248] on div "**********" at bounding box center [287, 173] width 344 height 283
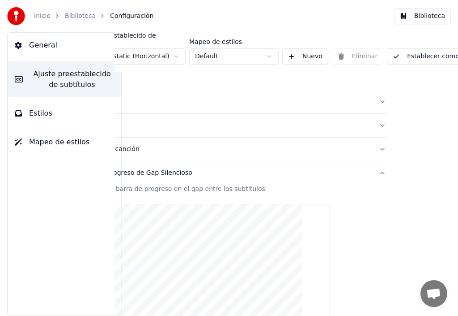
scroll to position [0, 117]
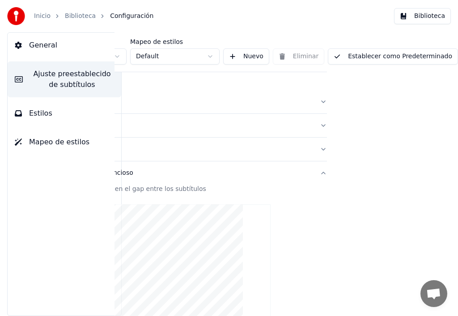
click at [402, 52] on button "Establecer como Predeterminado" at bounding box center [393, 56] width 130 height 16
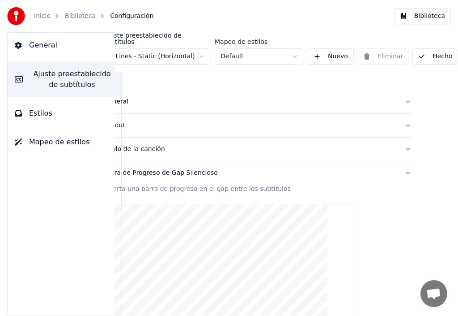
scroll to position [0, 42]
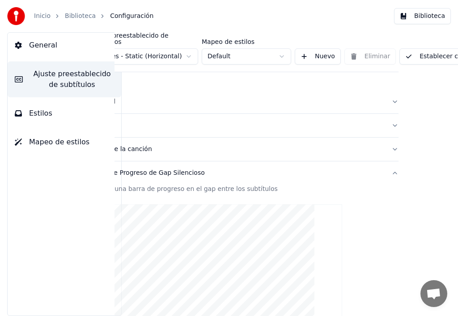
click at [59, 79] on span "Ajuste preestablecido de subtítulos" at bounding box center [72, 78] width 84 height 21
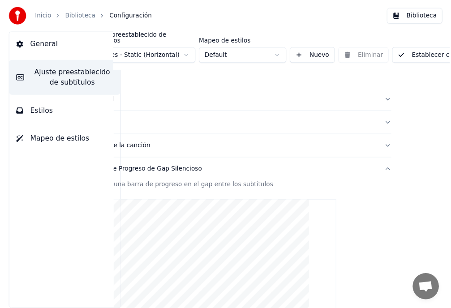
scroll to position [179, 42]
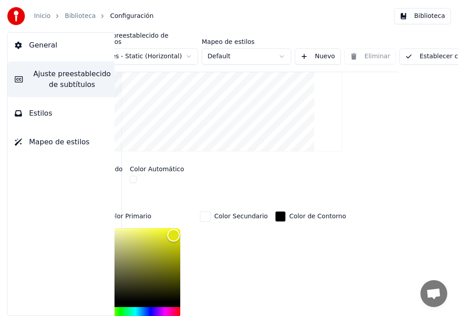
click at [72, 15] on link "Biblioteca" at bounding box center [80, 16] width 31 height 9
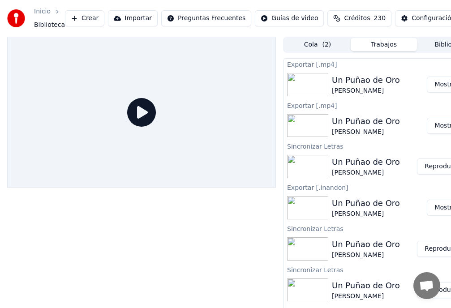
click at [430, 167] on button "Reproducir" at bounding box center [441, 166] width 49 height 16
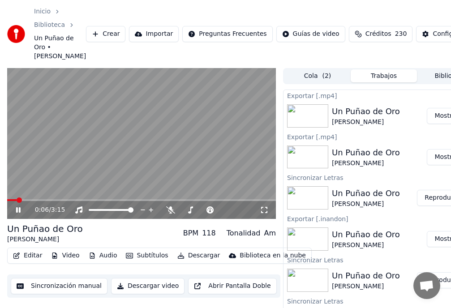
click at [48, 201] on span at bounding box center [141, 200] width 269 height 2
click at [67, 201] on span at bounding box center [141, 200] width 269 height 2
click at [92, 201] on span at bounding box center [141, 200] width 269 height 2
click at [116, 201] on span at bounding box center [141, 200] width 269 height 2
click at [131, 211] on div "1:20 / 3:15" at bounding box center [141, 210] width 269 height 18
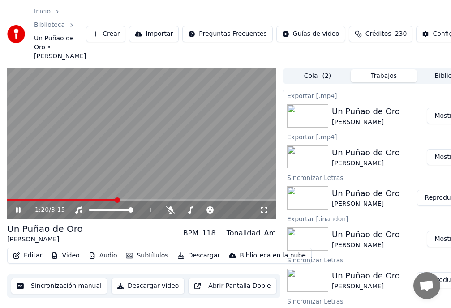
click at [133, 207] on video at bounding box center [141, 143] width 269 height 151
click at [140, 207] on video at bounding box center [141, 143] width 269 height 151
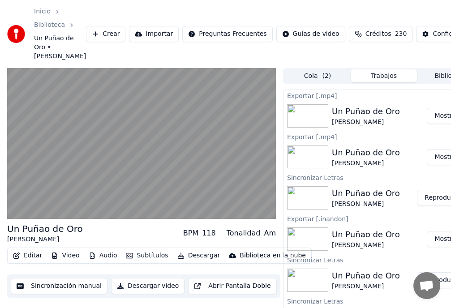
click at [441, 124] on button "Mostrar" at bounding box center [446, 116] width 39 height 16
click at [442, 124] on button "Mostrar" at bounding box center [446, 116] width 39 height 16
